Goal: Information Seeking & Learning: Learn about a topic

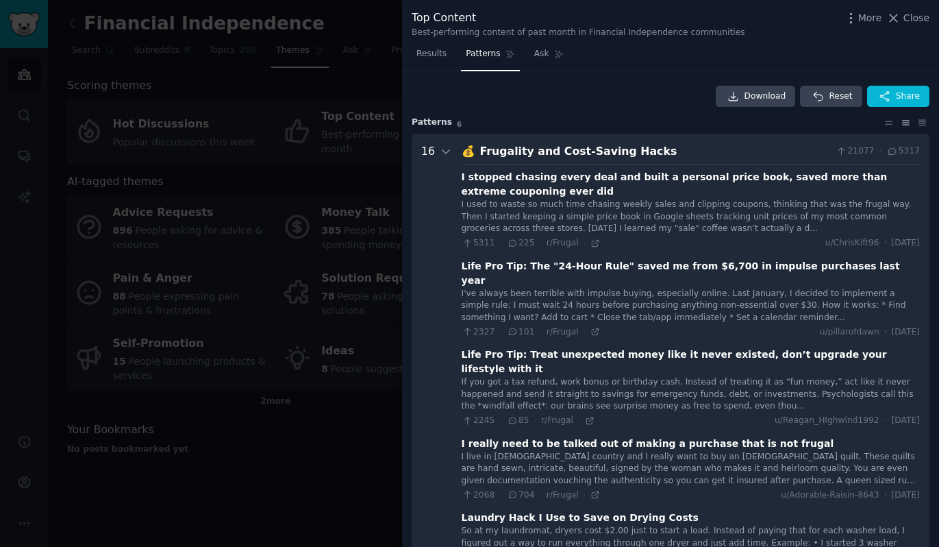
scroll to position [62, 0]
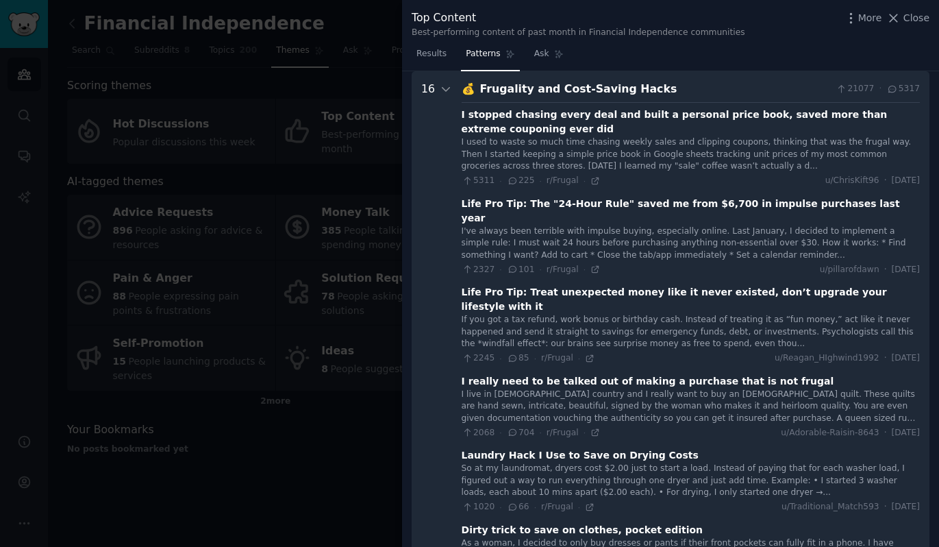
click at [601, 138] on div "I used to waste so much time chasing weekly sales and clipping coupons, thinkin…" at bounding box center [691, 154] width 458 height 36
click at [637, 108] on div "I stopped chasing every deal and built a personal price book, saved more than e…" at bounding box center [691, 122] width 458 height 29
click at [701, 114] on div "I stopped chasing every deal and built a personal price book, saved more than e…" at bounding box center [691, 122] width 458 height 29
click at [748, 144] on div "I used to waste so much time chasing weekly sales and clipping coupons, thinkin…" at bounding box center [691, 154] width 458 height 36
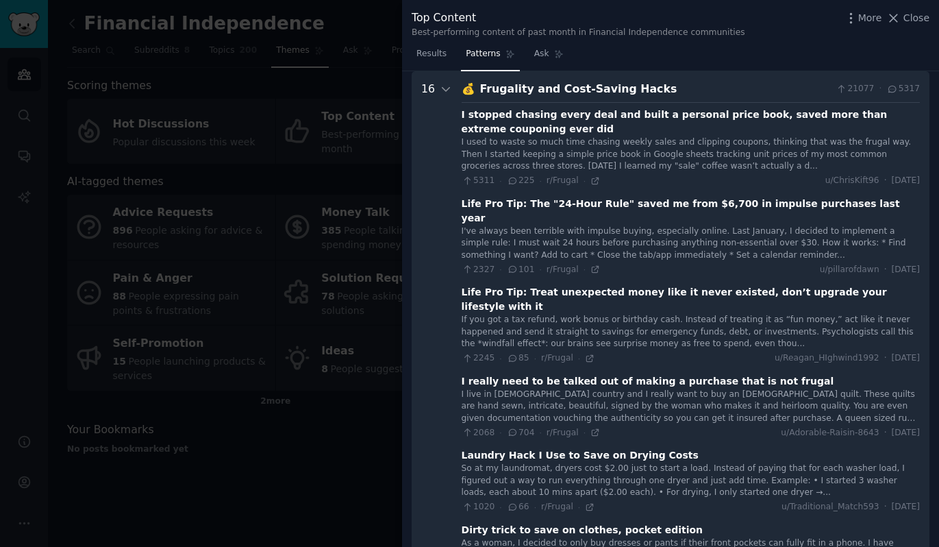
drag, startPoint x: 483, startPoint y: 179, endPoint x: 499, endPoint y: 179, distance: 15.8
click at [484, 179] on span "5311" at bounding box center [479, 181] width 34 height 12
click at [508, 179] on icon at bounding box center [513, 181] width 12 height 10
click at [603, 149] on div "I used to waste so much time chasing weekly sales and clipping coupons, thinkin…" at bounding box center [691, 154] width 458 height 36
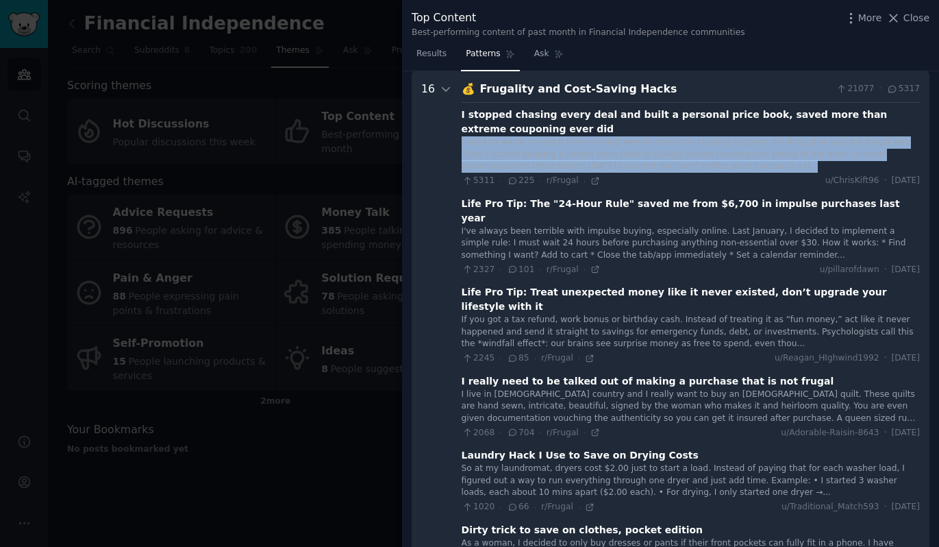
click at [603, 149] on div "I used to waste so much time chasing weekly sales and clipping coupons, thinkin…" at bounding box center [691, 154] width 458 height 36
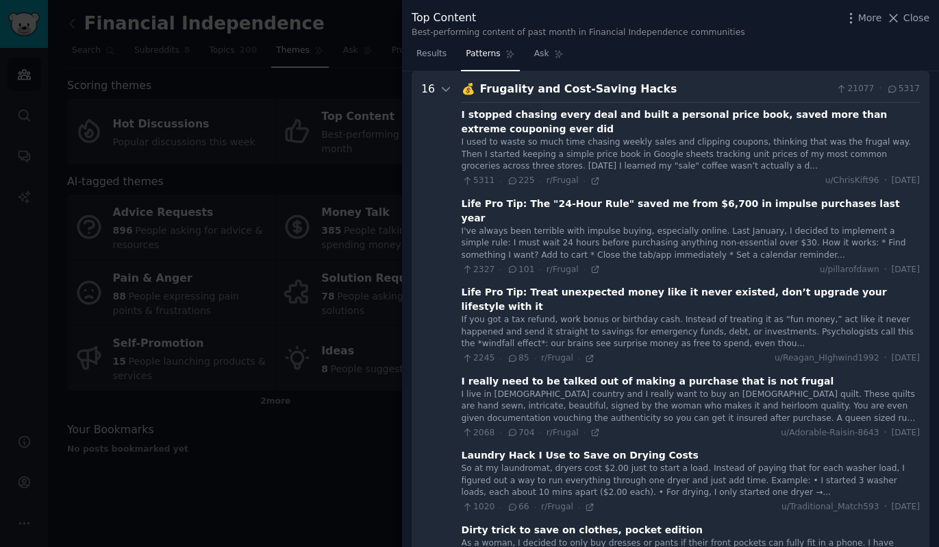
click at [590, 115] on div "I stopped chasing every deal and built a personal price book, saved more than e…" at bounding box center [691, 122] width 458 height 29
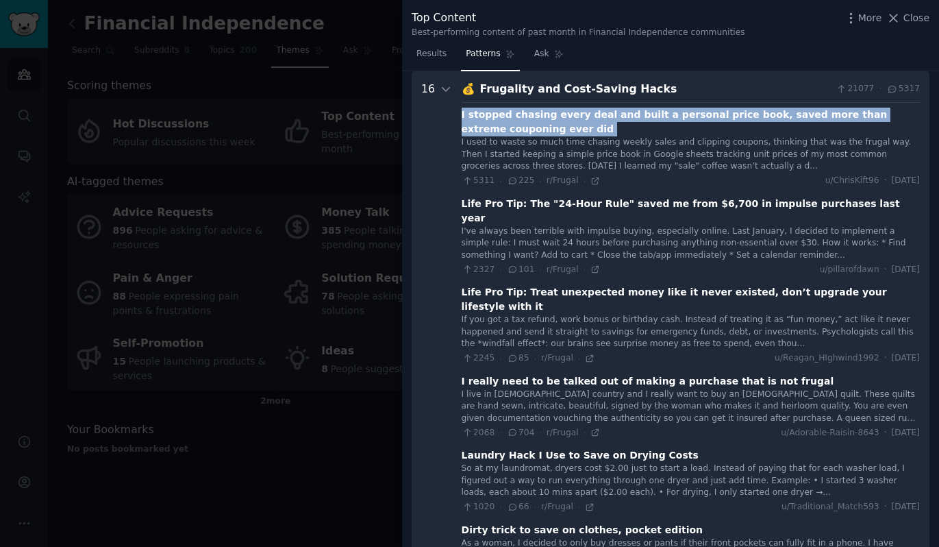
click at [590, 115] on div "I stopped chasing every deal and built a personal price book, saved more than e…" at bounding box center [691, 122] width 458 height 29
click at [450, 59] on link "Results" at bounding box center [432, 57] width 40 height 28
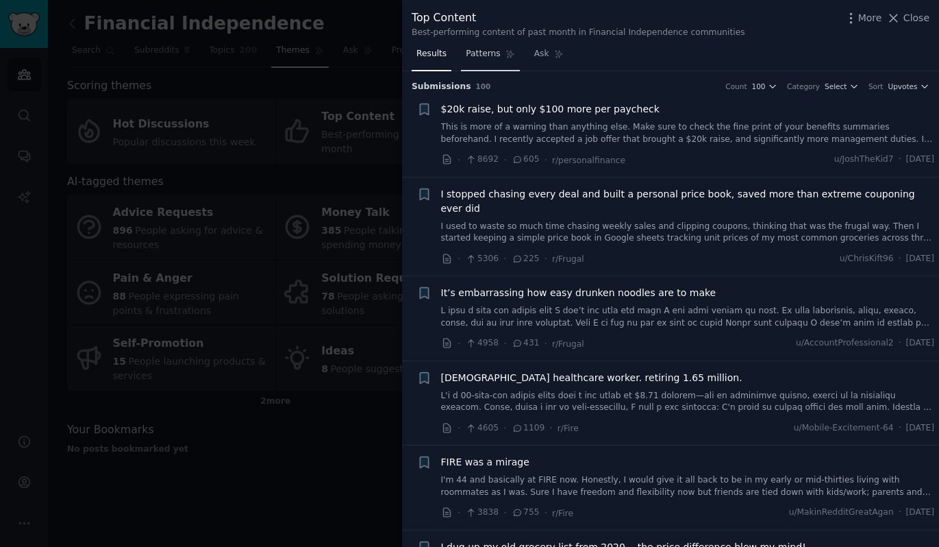
click at [472, 56] on span "Patterns" at bounding box center [483, 54] width 34 height 12
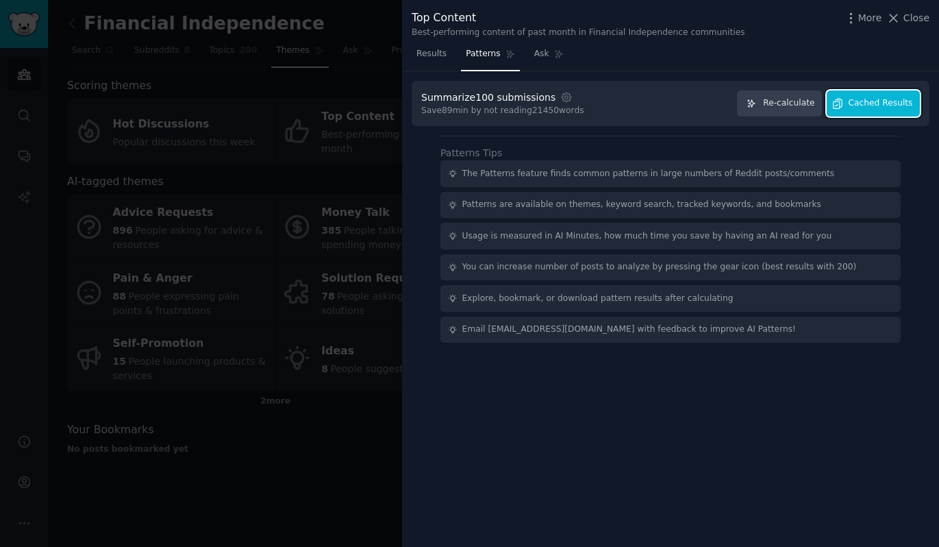
click at [881, 102] on span "Cached Results" at bounding box center [881, 103] width 64 height 12
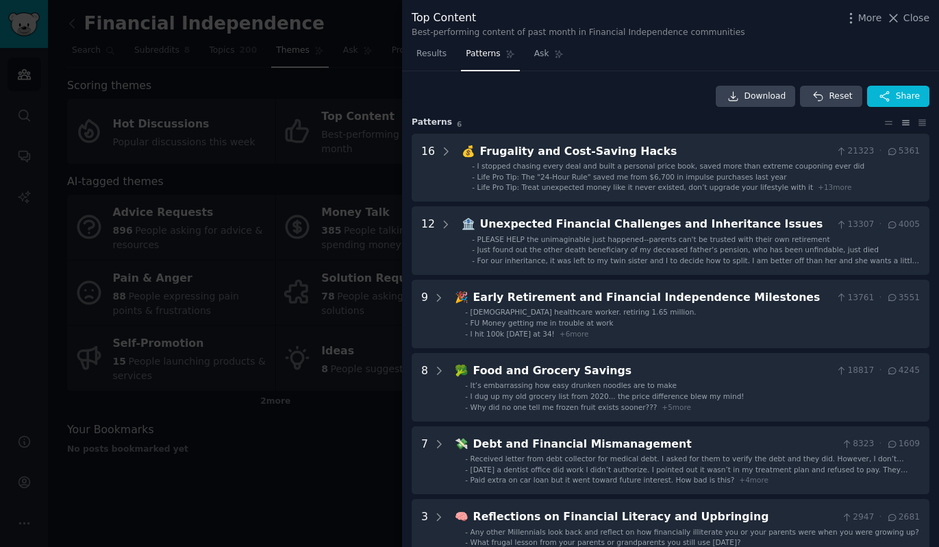
click at [140, 246] on div at bounding box center [469, 273] width 939 height 547
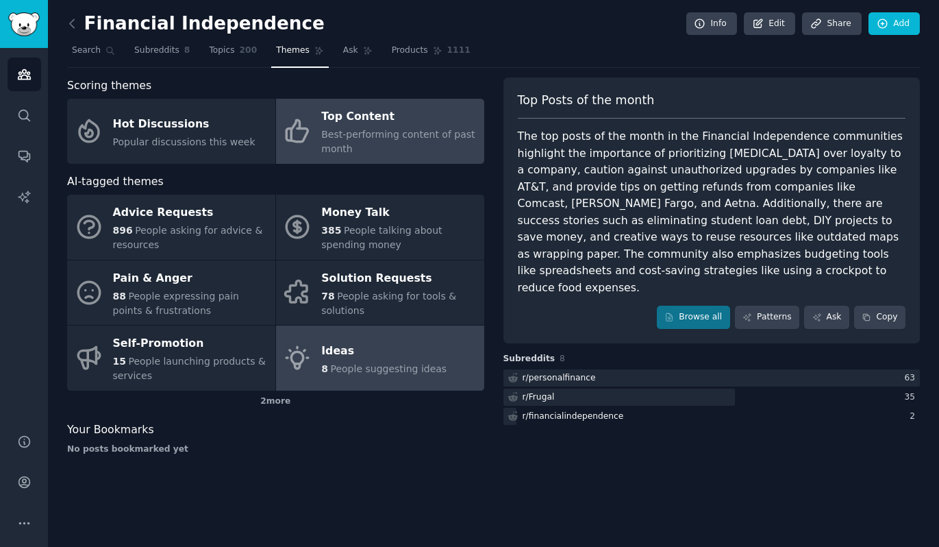
click at [376, 360] on div "Ideas" at bounding box center [383, 351] width 125 height 22
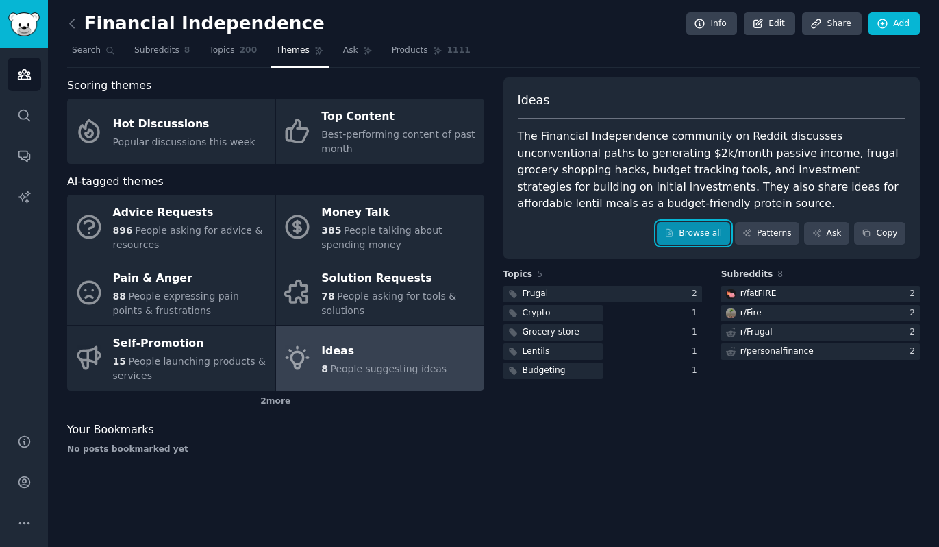
click at [674, 229] on icon at bounding box center [669, 233] width 10 height 10
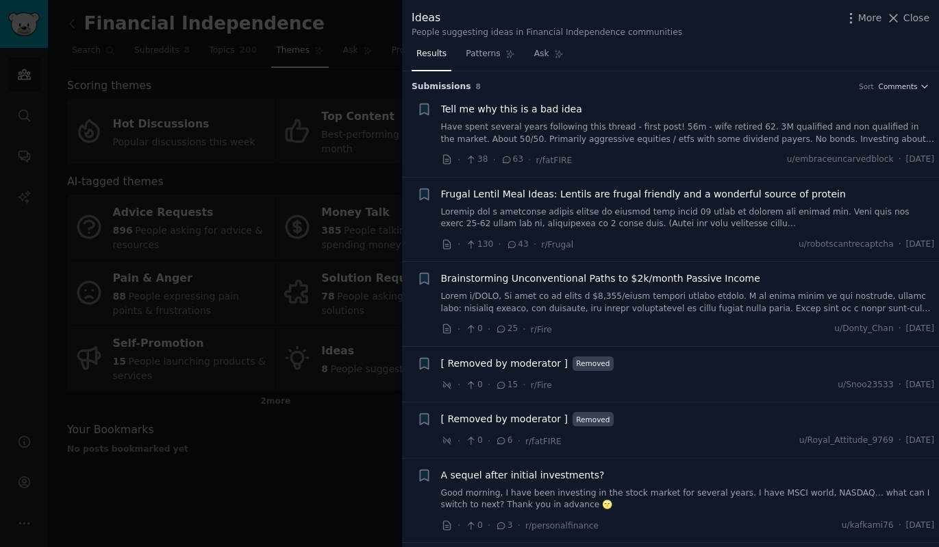
click at [645, 293] on link at bounding box center [688, 302] width 494 height 24
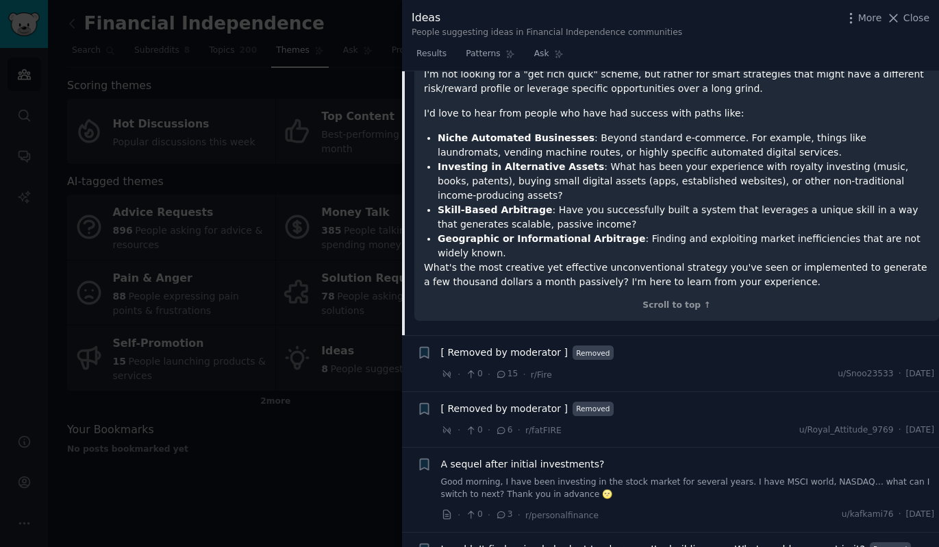
scroll to position [565, 0]
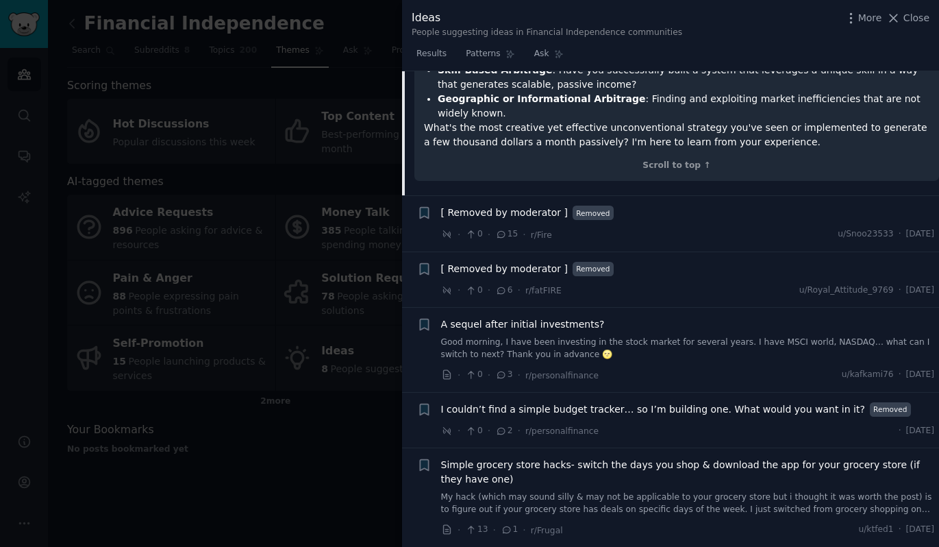
click at [283, 308] on div at bounding box center [469, 273] width 939 height 547
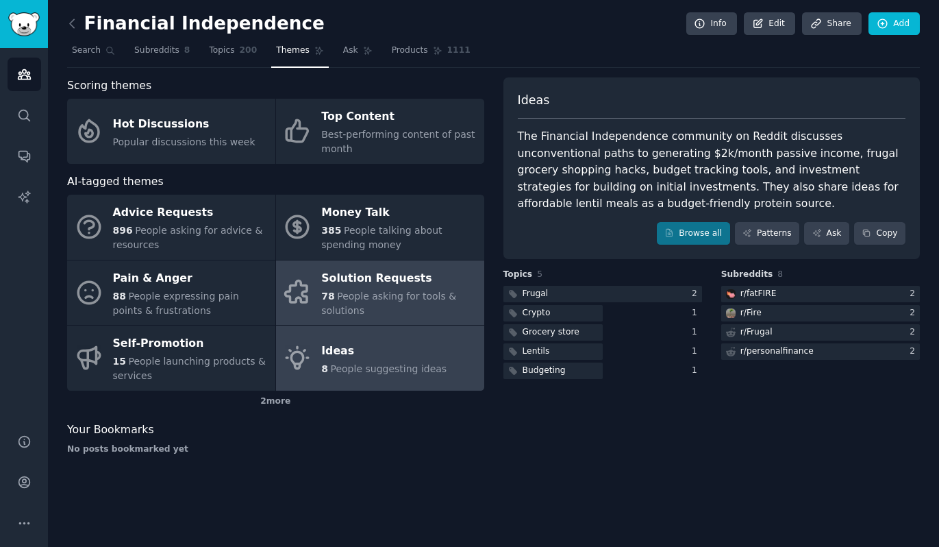
click at [408, 295] on span "People asking for tools & solutions" at bounding box center [388, 302] width 135 height 25
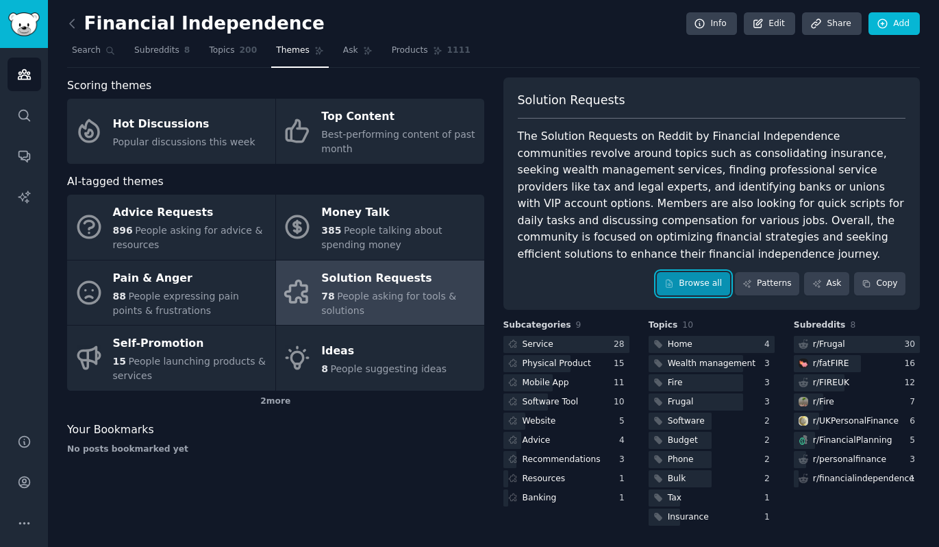
click at [704, 280] on link "Browse all" at bounding box center [693, 283] width 73 height 23
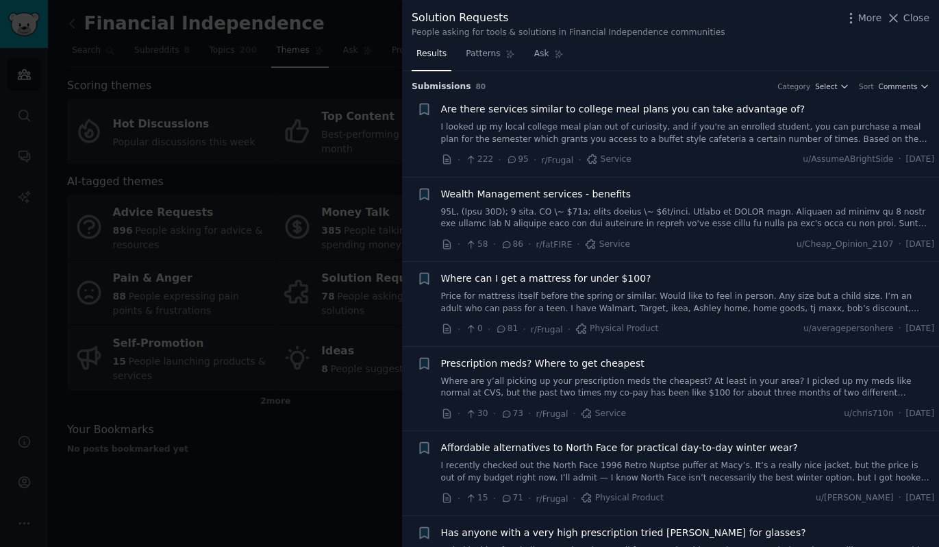
scroll to position [53, 0]
